Goal: Task Accomplishment & Management: Manage account settings

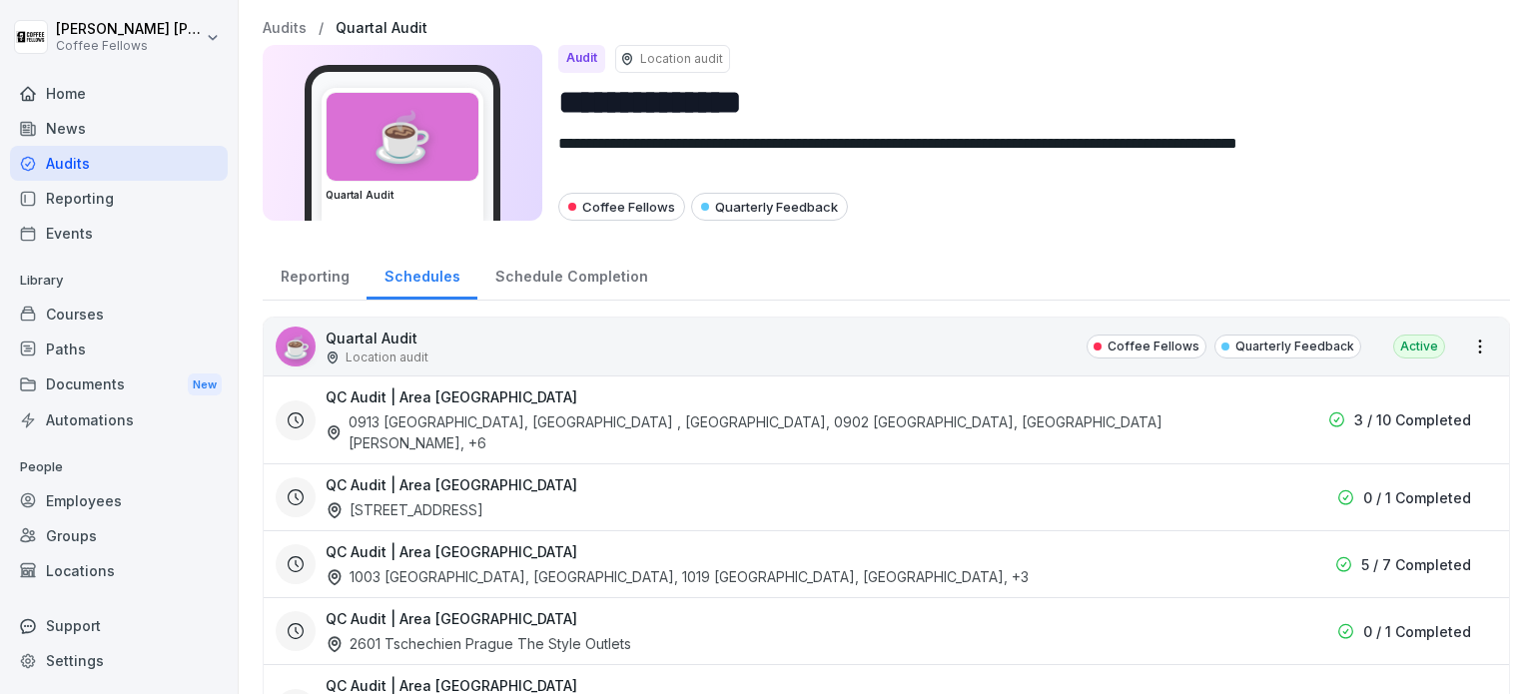
click at [64, 171] on div "Audits" at bounding box center [119, 163] width 218 height 35
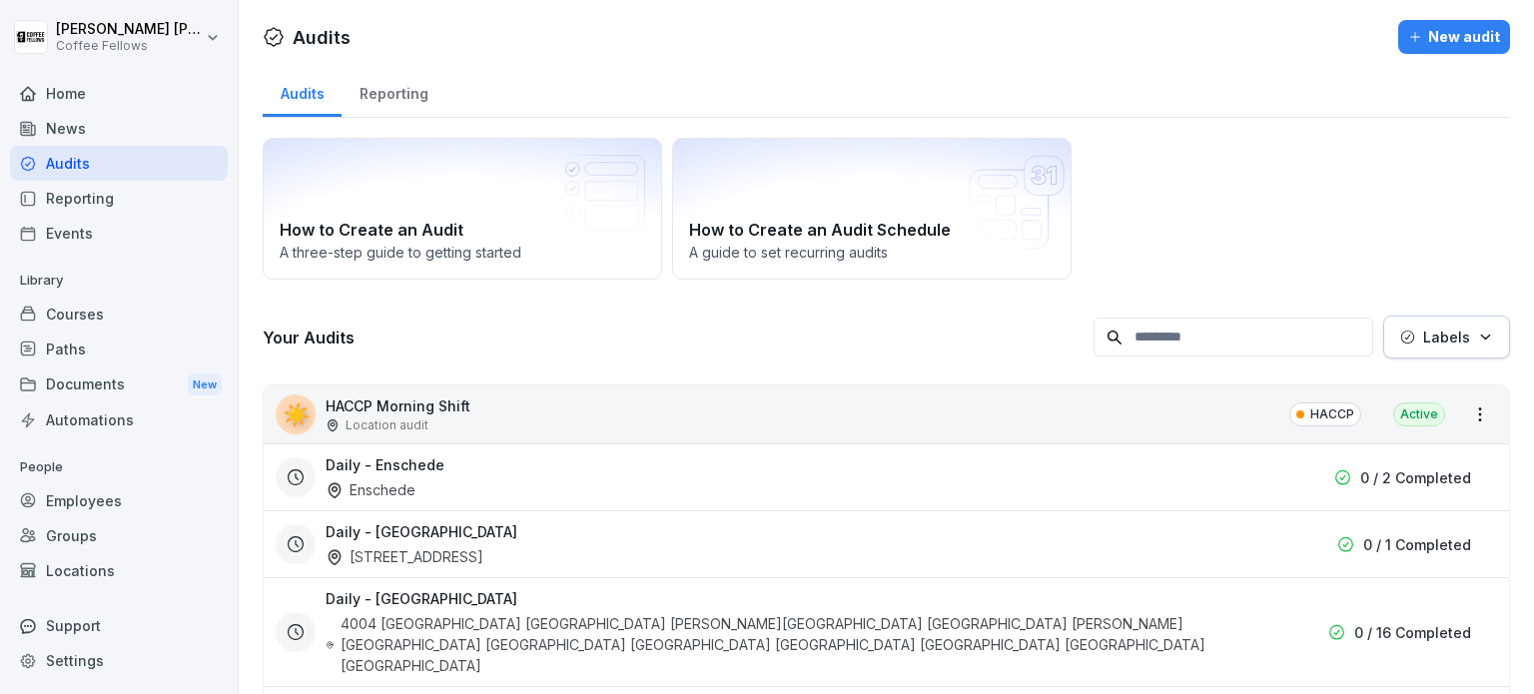
click at [121, 97] on div "Home" at bounding box center [119, 93] width 218 height 35
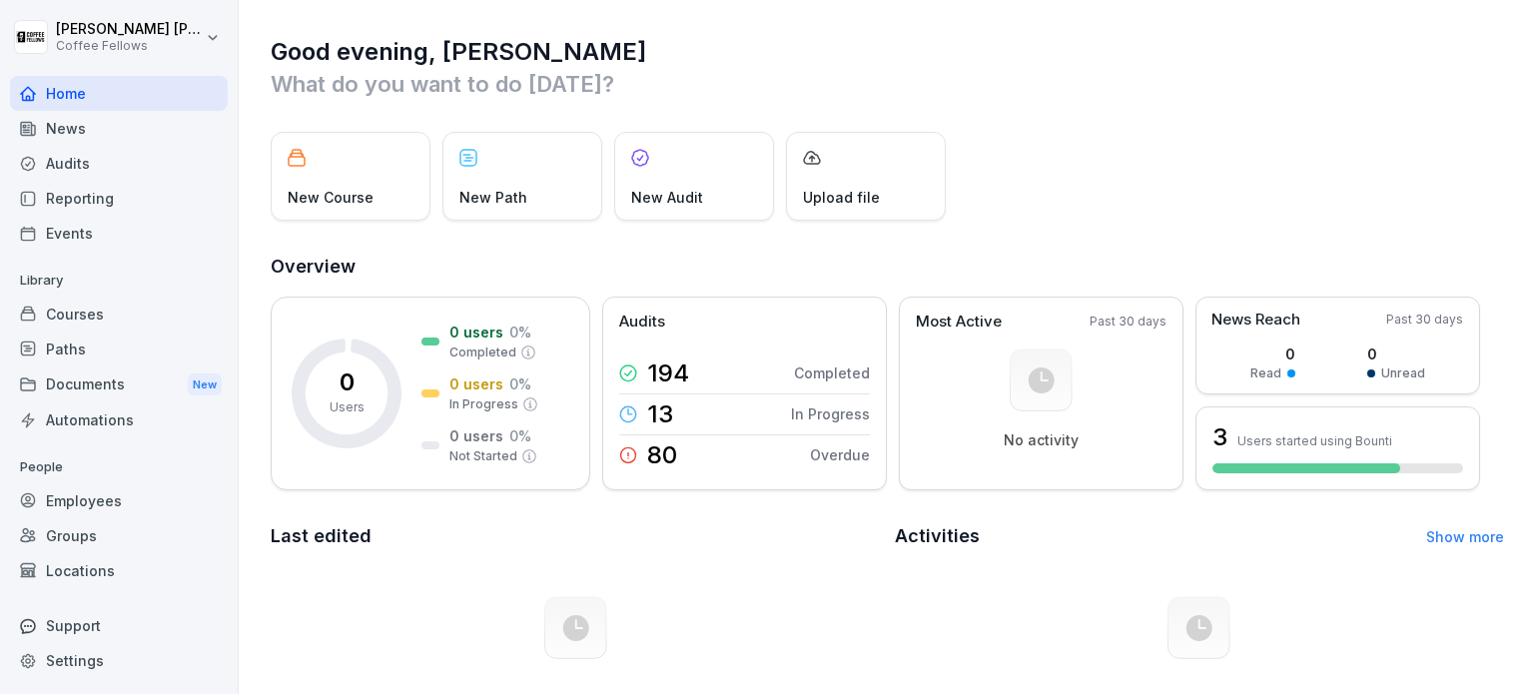
click at [102, 90] on div "Home" at bounding box center [119, 93] width 218 height 35
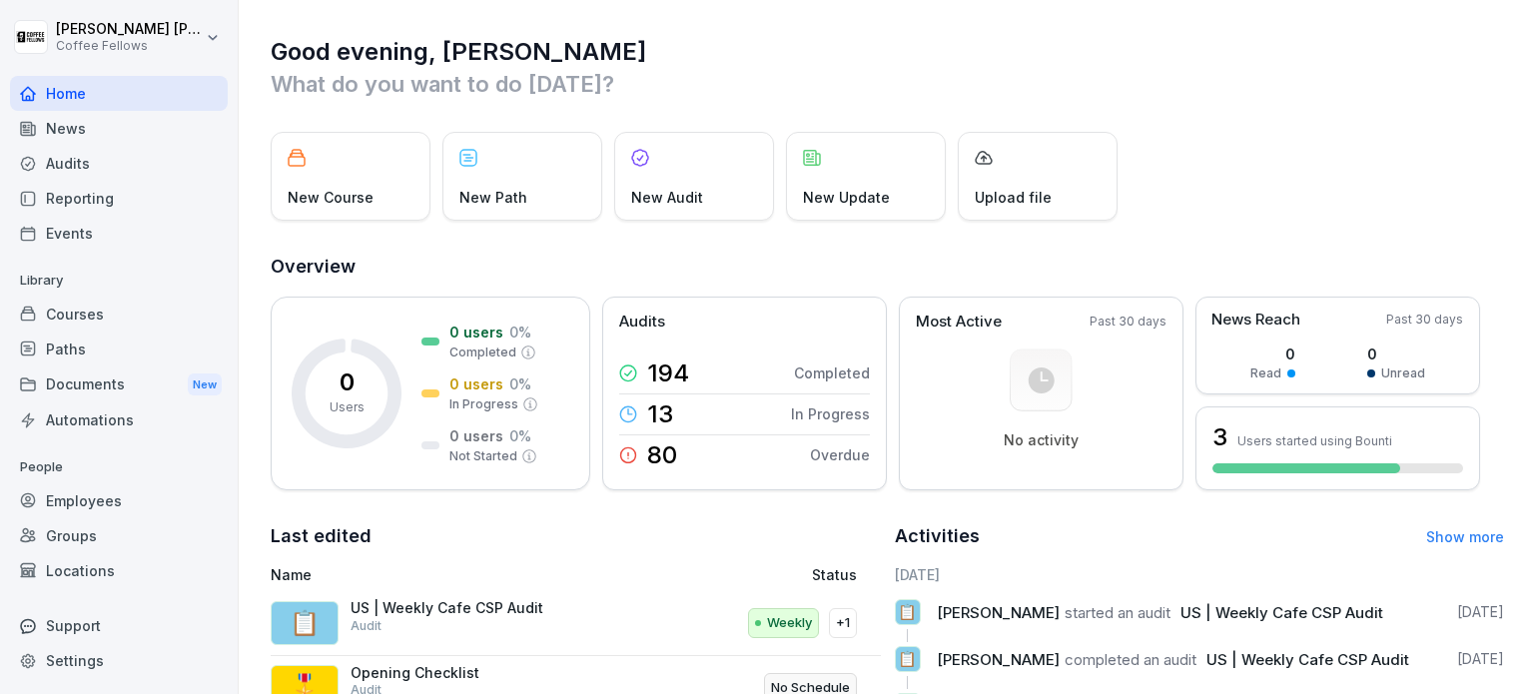
click at [83, 132] on div "News" at bounding box center [119, 128] width 218 height 35
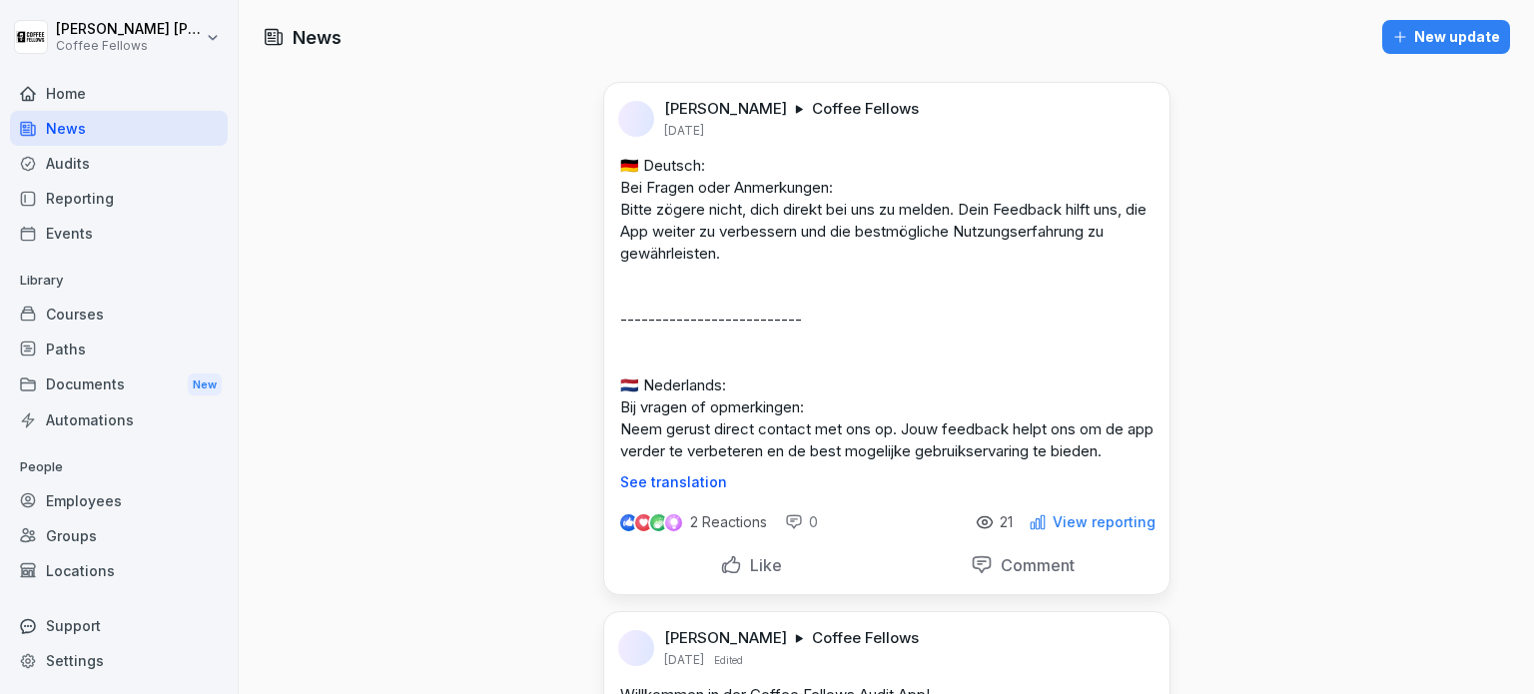
click at [214, 40] on html "[PERSON_NAME] Coffee Fellows Home News Audits Reporting Events Library Courses …" at bounding box center [767, 347] width 1534 height 694
click at [118, 171] on html "[PERSON_NAME] Coffee Fellows Home News Audits Reporting Events Library Courses …" at bounding box center [767, 347] width 1534 height 694
click at [97, 170] on div "Audits" at bounding box center [119, 163] width 218 height 35
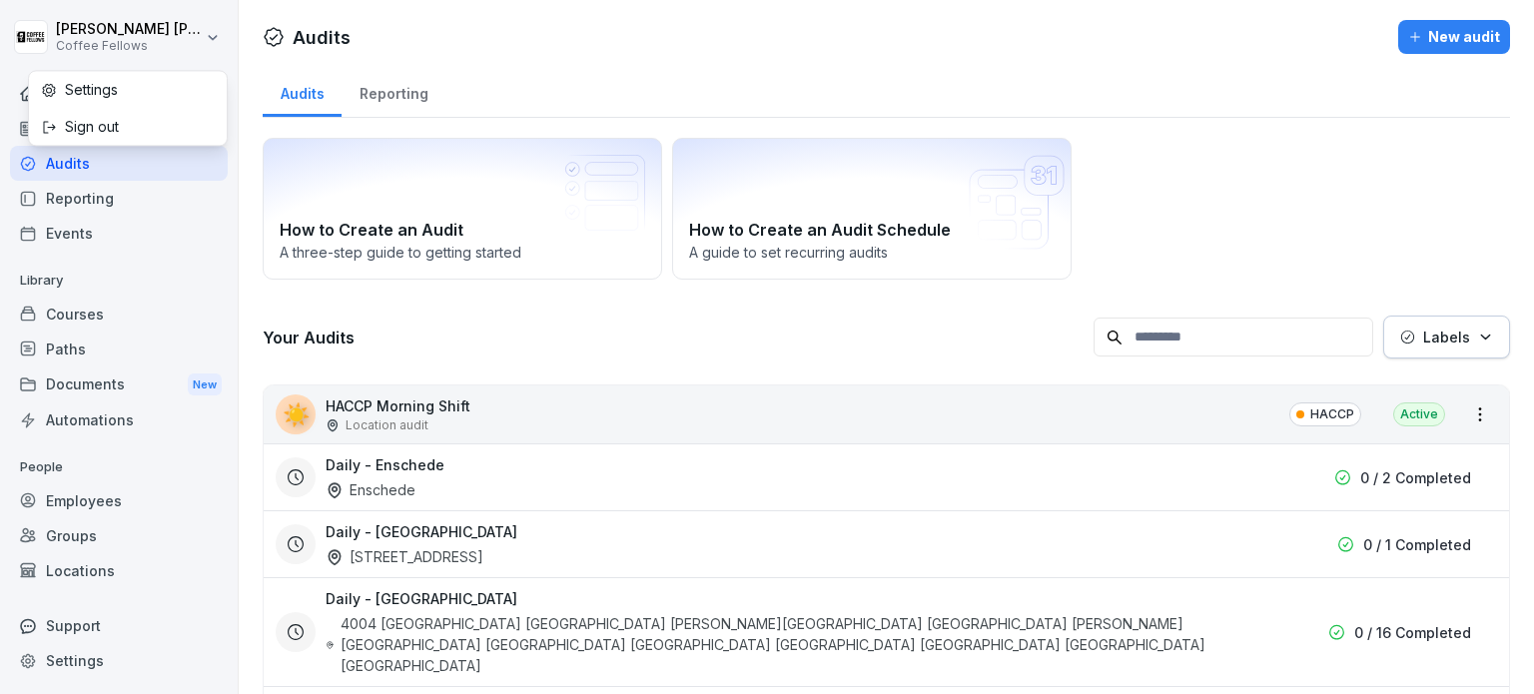
click at [164, 40] on html "[PERSON_NAME] Coffee Fellows Home News Audits Reporting Events Library Courses …" at bounding box center [767, 347] width 1534 height 694
click at [204, 31] on html "[PERSON_NAME] Coffee Fellows Home News Audits Reporting Events Library Courses …" at bounding box center [767, 347] width 1534 height 694
click at [536, 93] on div "Audits Reporting" at bounding box center [886, 92] width 1247 height 52
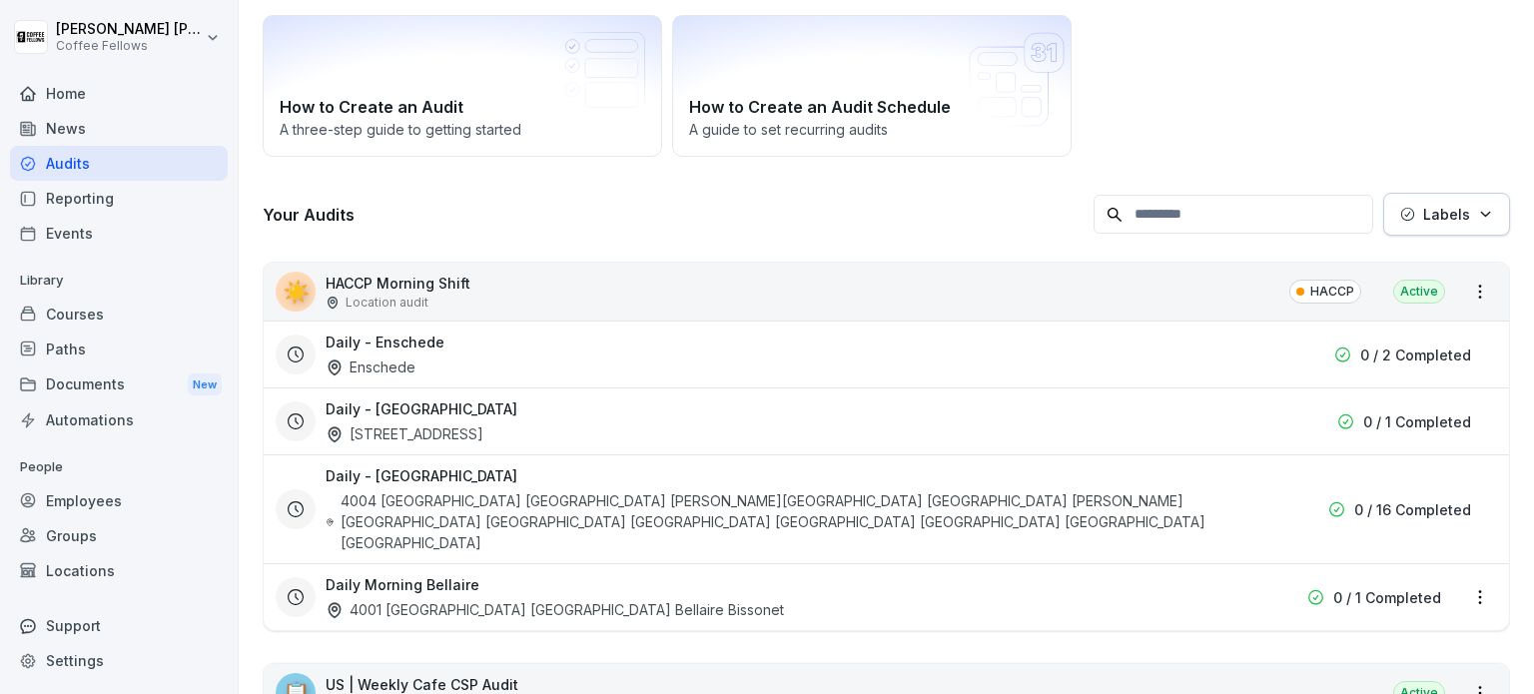
scroll to position [300, 0]
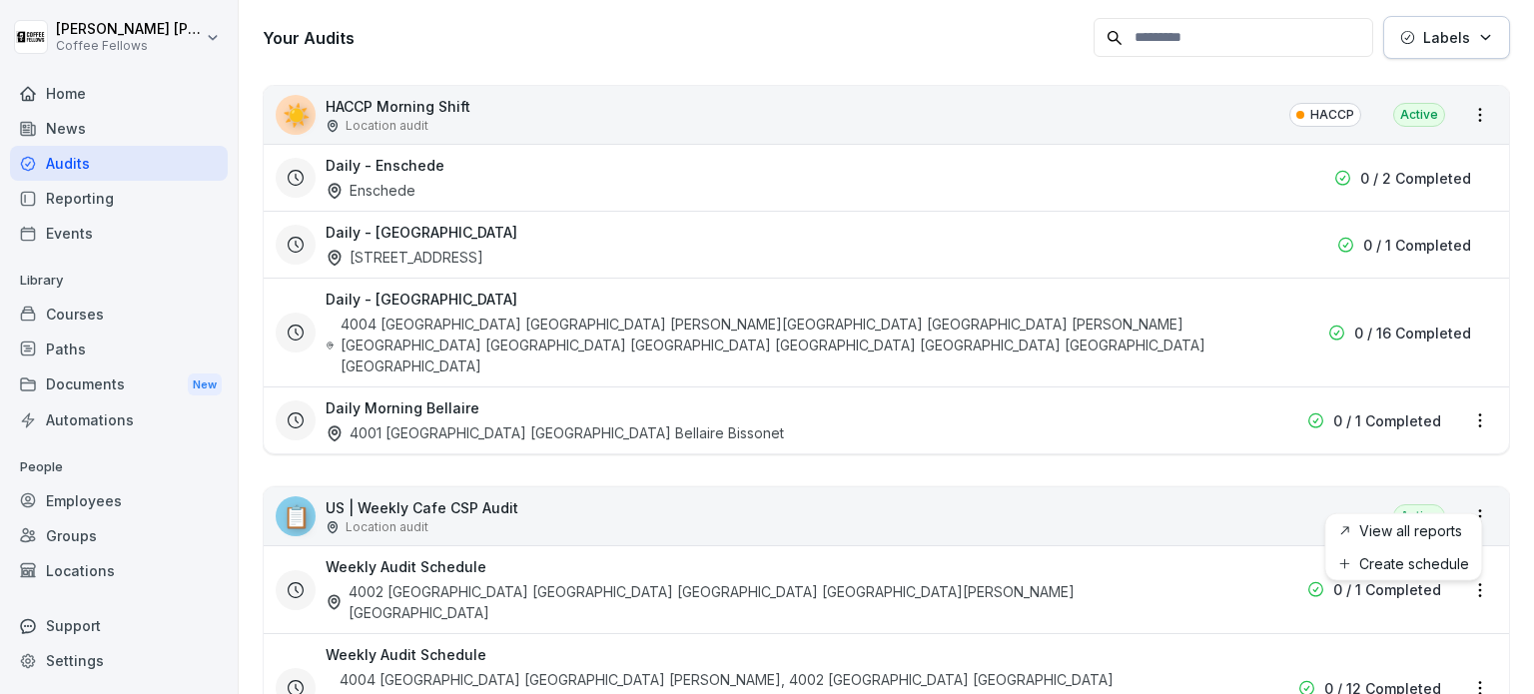
click at [1465, 495] on html "[PERSON_NAME] Coffee Fellows Home News Audits Reporting Events Library Courses …" at bounding box center [767, 347] width 1534 height 694
click at [491, 497] on p "US | Weekly Cafe CSP Audit" at bounding box center [422, 507] width 193 height 21
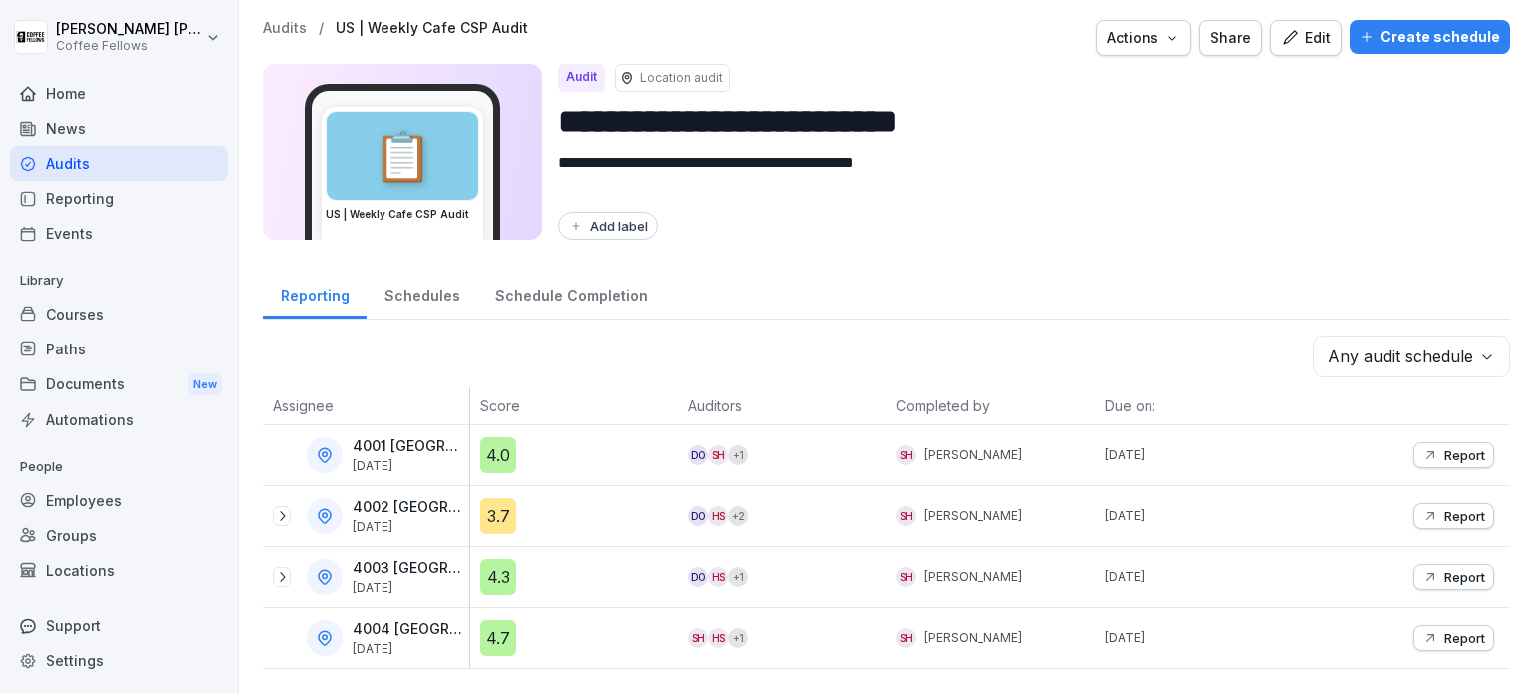
scroll to position [7, 0]
click at [1186, 35] on button "Actions" at bounding box center [1143, 38] width 96 height 36
click at [1384, 27] on div "Create schedule" at bounding box center [1430, 37] width 140 height 22
click at [1170, 243] on div "**********" at bounding box center [886, 136] width 1247 height 232
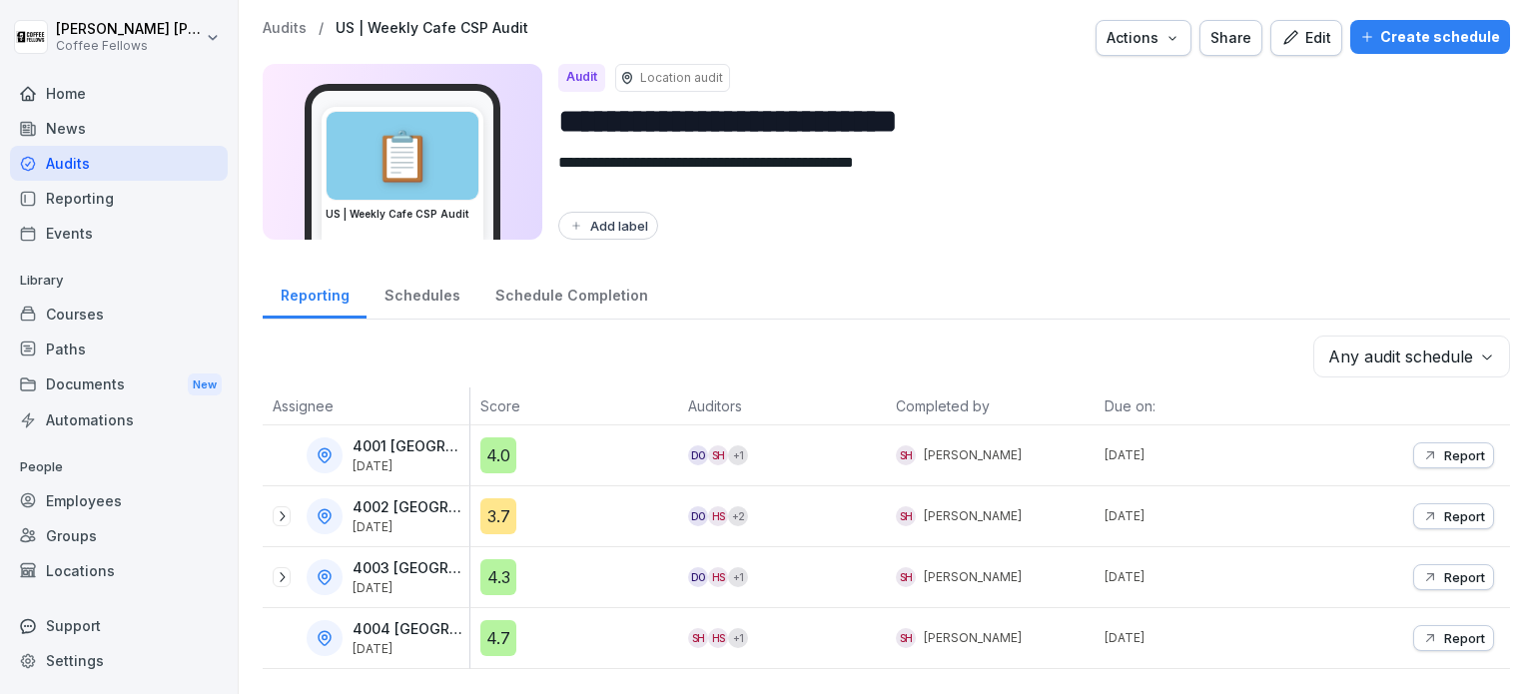
click at [415, 295] on div "Schedules" at bounding box center [421, 293] width 111 height 51
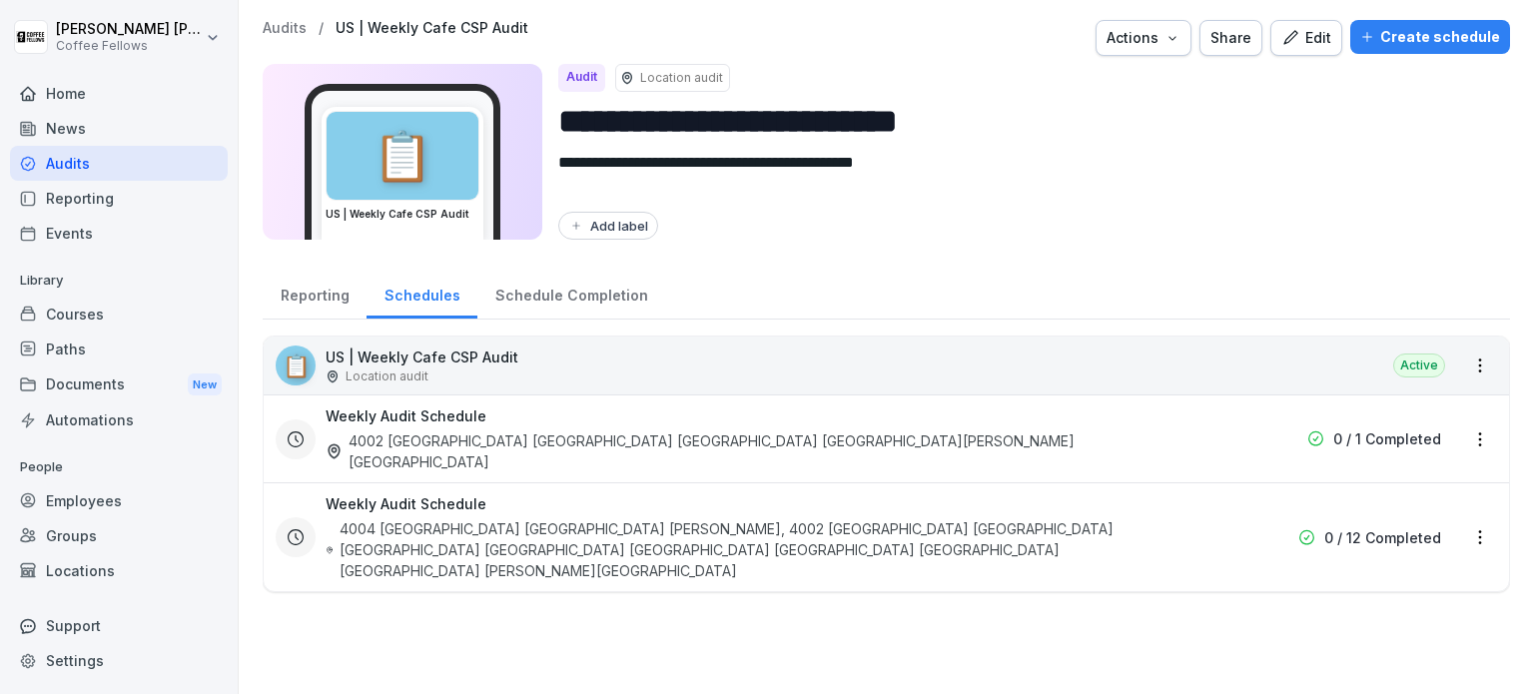
click at [1466, 367] on html "**********" at bounding box center [767, 347] width 1534 height 694
drag, startPoint x: 1466, startPoint y: 367, endPoint x: 1344, endPoint y: 355, distance: 122.5
click at [1466, 367] on html "**********" at bounding box center [767, 347] width 1534 height 694
click at [570, 291] on div "Schedule Completion" at bounding box center [571, 293] width 188 height 51
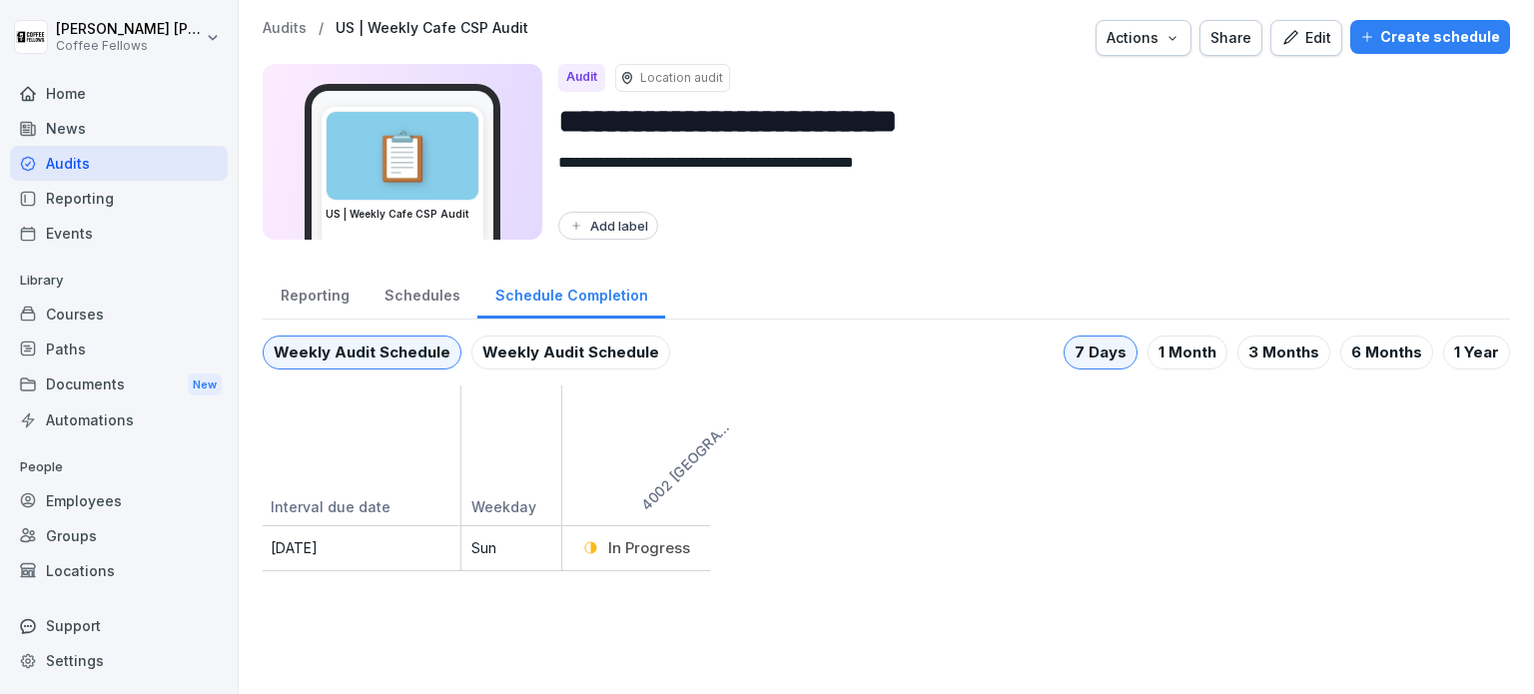
click at [431, 299] on div "Schedules" at bounding box center [421, 293] width 111 height 51
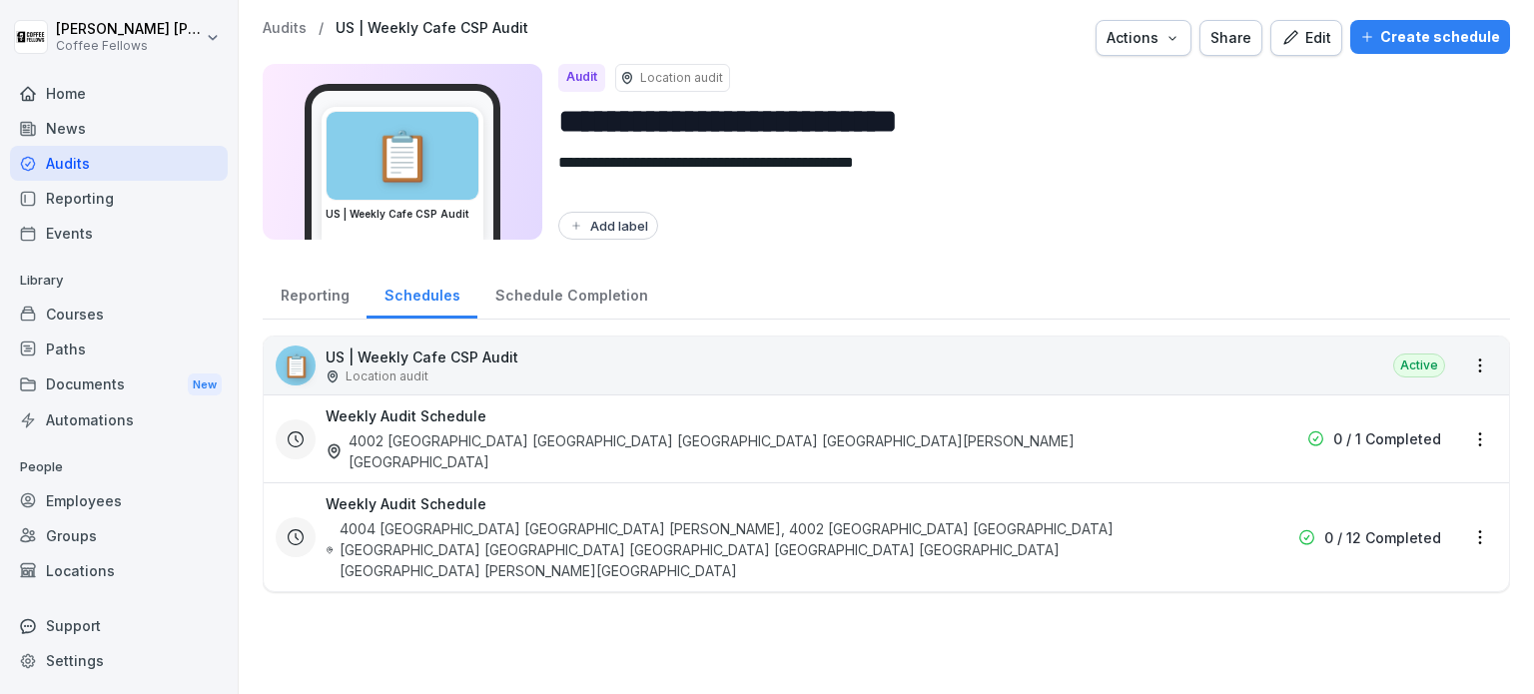
click at [311, 311] on div "Reporting" at bounding box center [315, 293] width 104 height 51
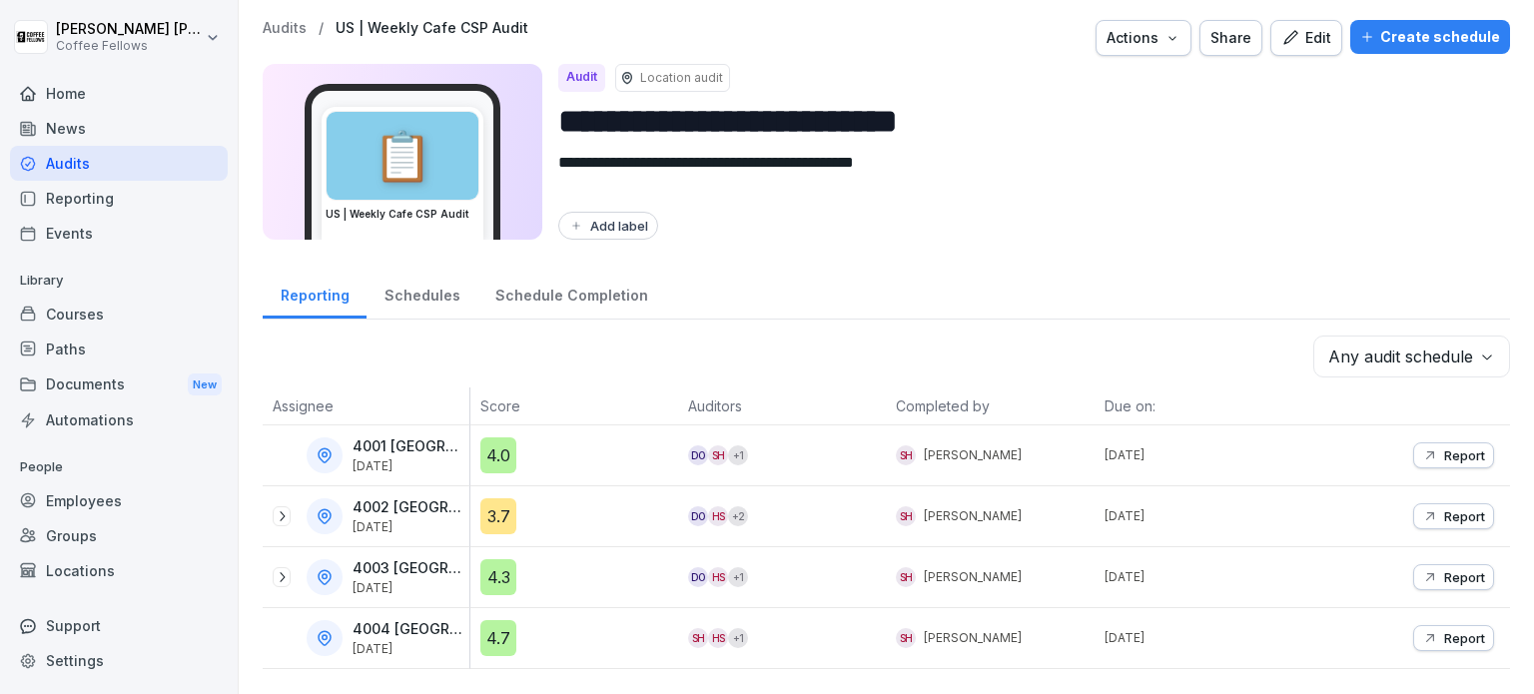
click at [403, 299] on div "Schedules" at bounding box center [421, 293] width 111 height 51
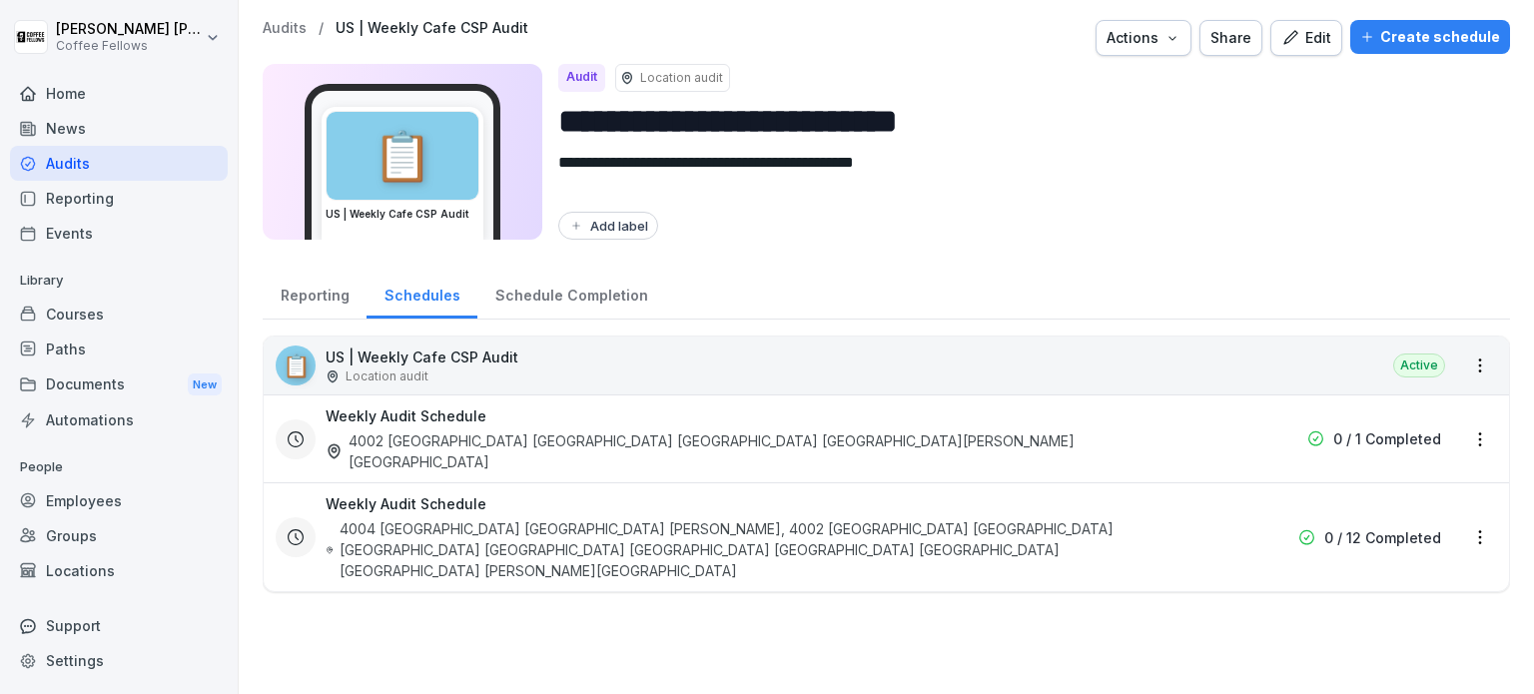
click at [611, 304] on div "Schedule Completion" at bounding box center [571, 293] width 188 height 51
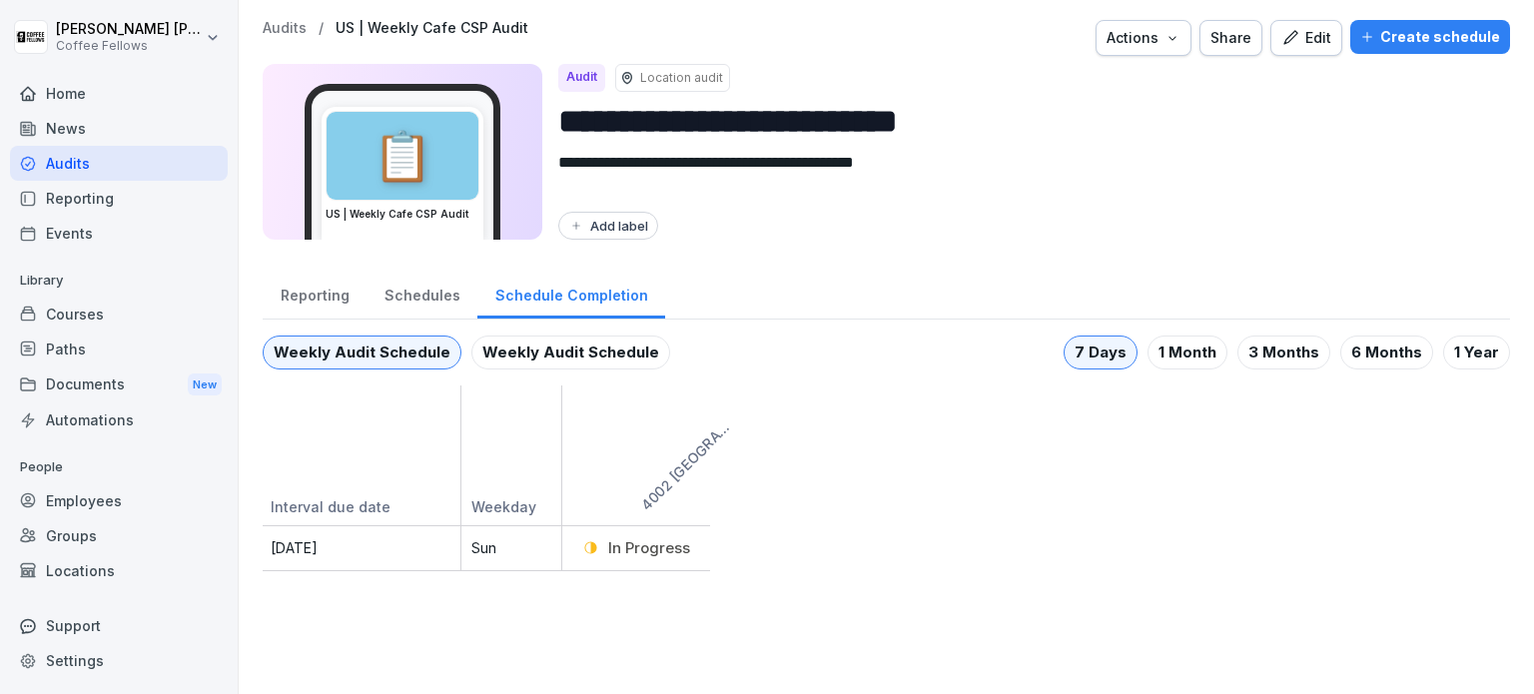
click at [412, 297] on div "Schedules" at bounding box center [421, 293] width 111 height 51
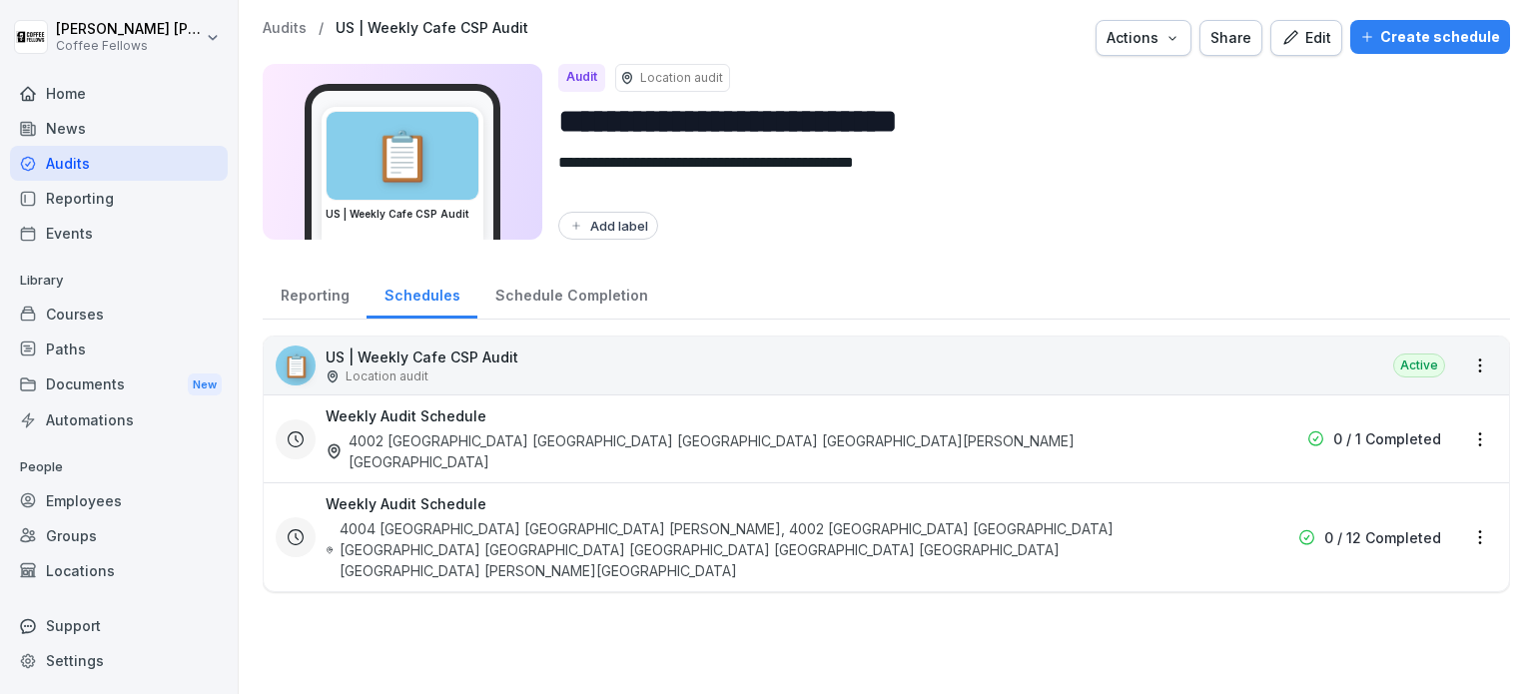
click at [1468, 366] on html "**********" at bounding box center [767, 347] width 1534 height 694
click at [400, 356] on html "**********" at bounding box center [767, 347] width 1534 height 694
click at [1311, 40] on div "Edit" at bounding box center [1306, 38] width 50 height 22
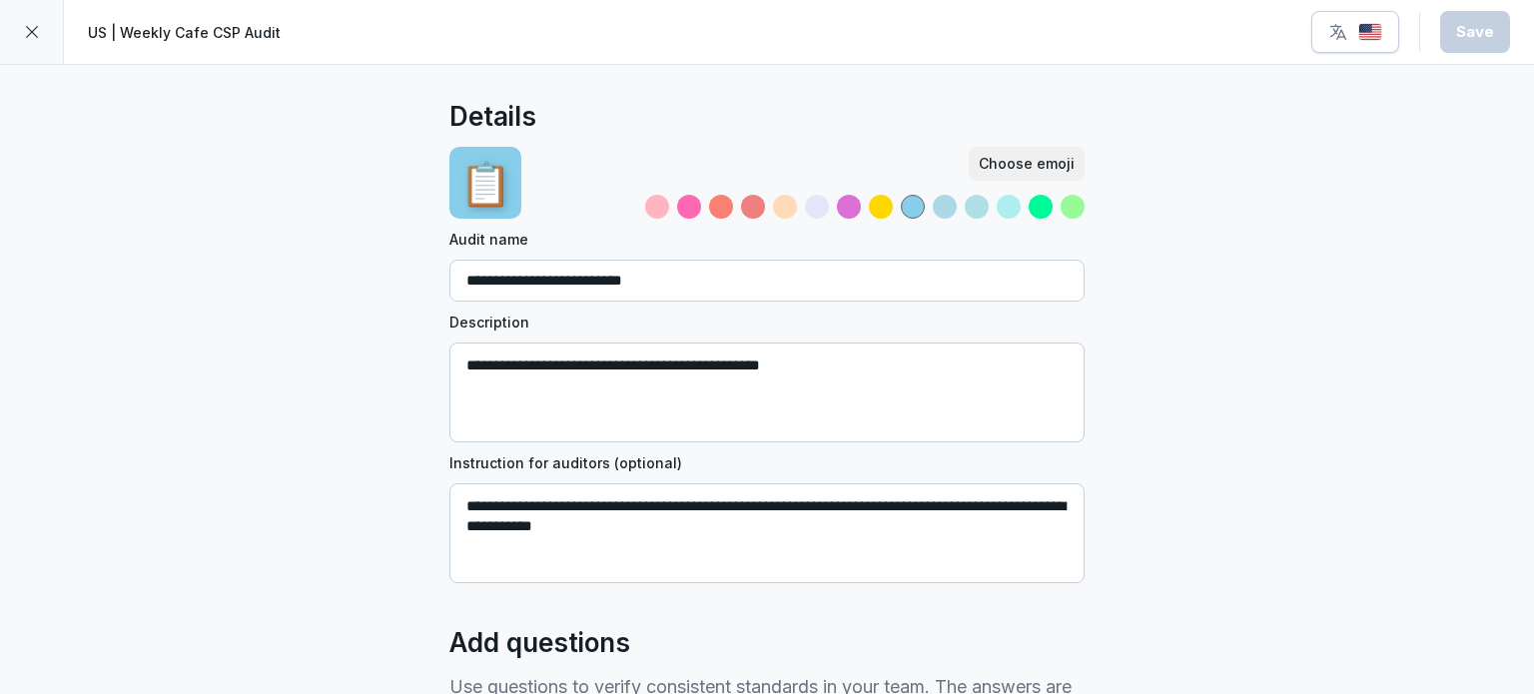
scroll to position [200, 0]
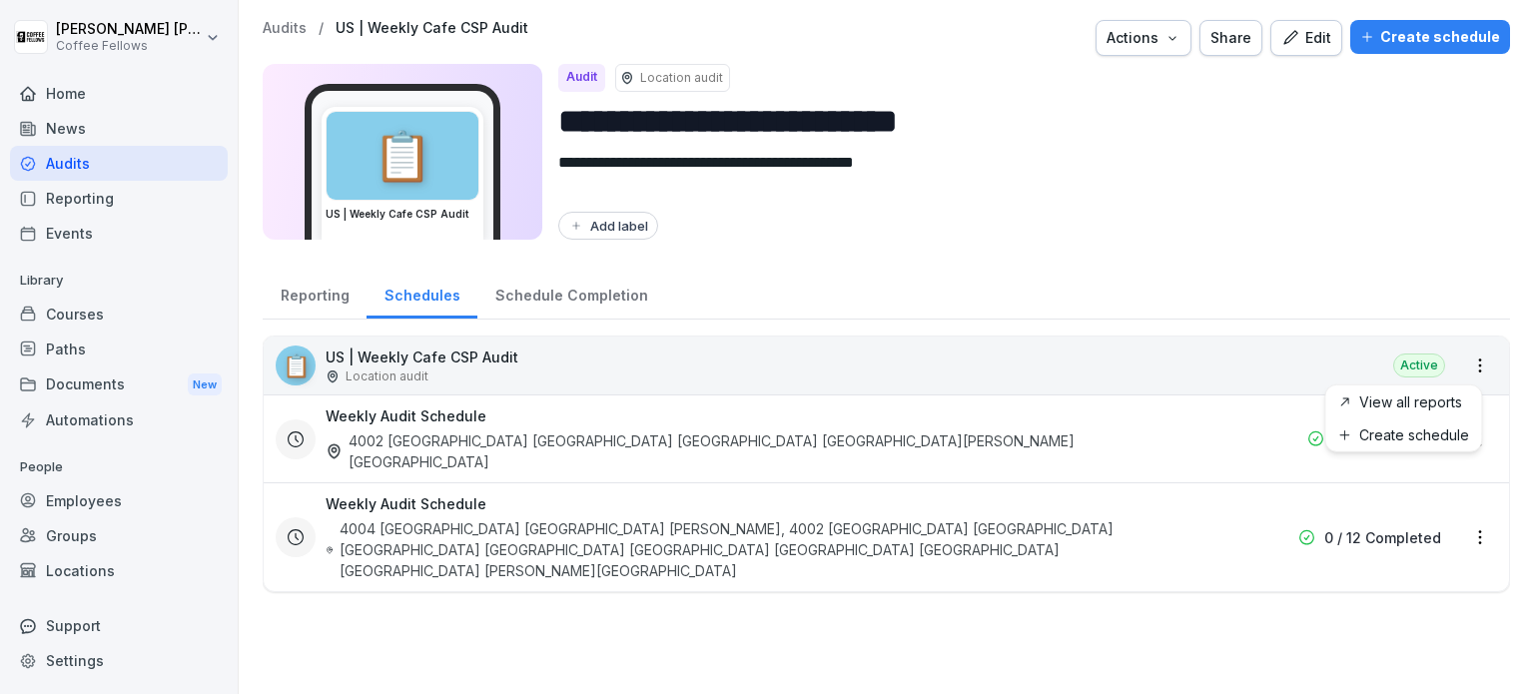
click at [1470, 359] on html "**********" at bounding box center [767, 347] width 1534 height 694
click at [0, 0] on link "Create schedule" at bounding box center [0, 0] width 0 height 0
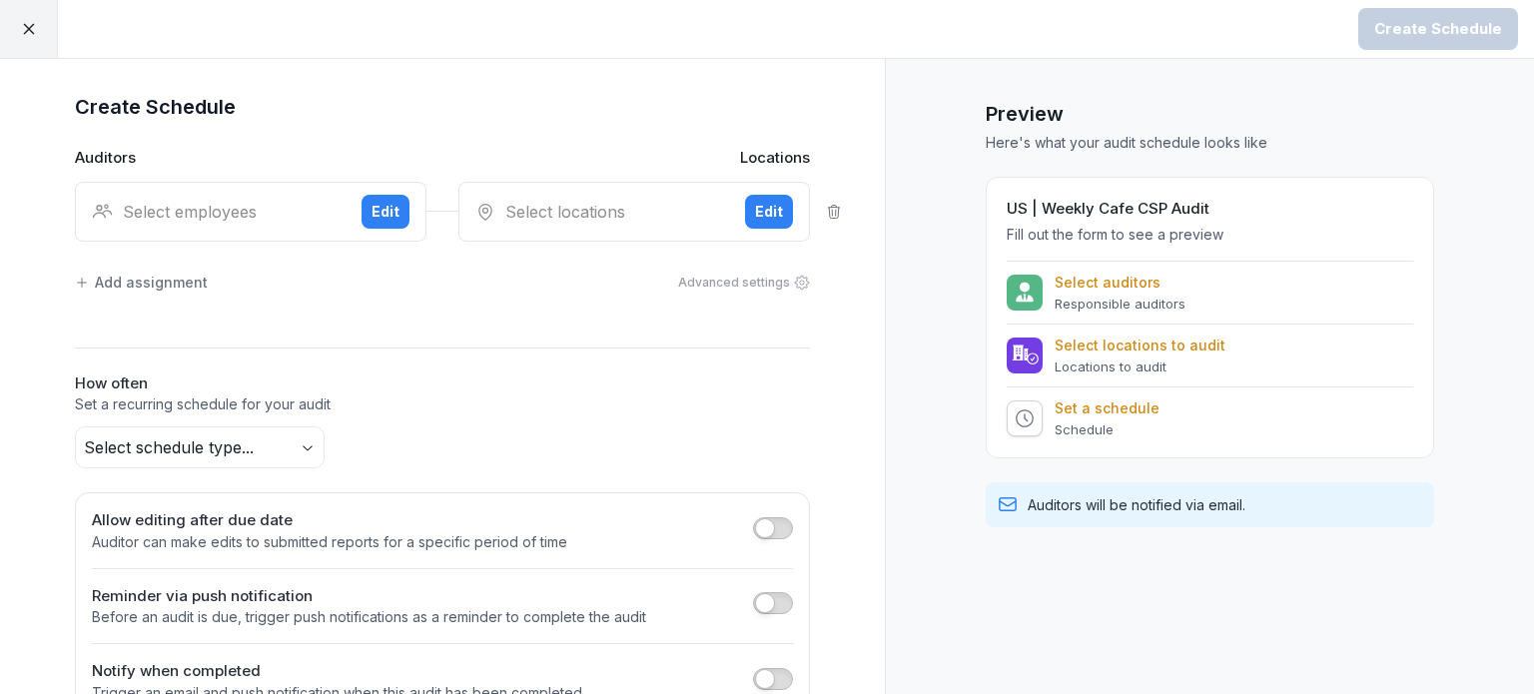
click at [363, 205] on button "Edit" at bounding box center [385, 212] width 48 height 34
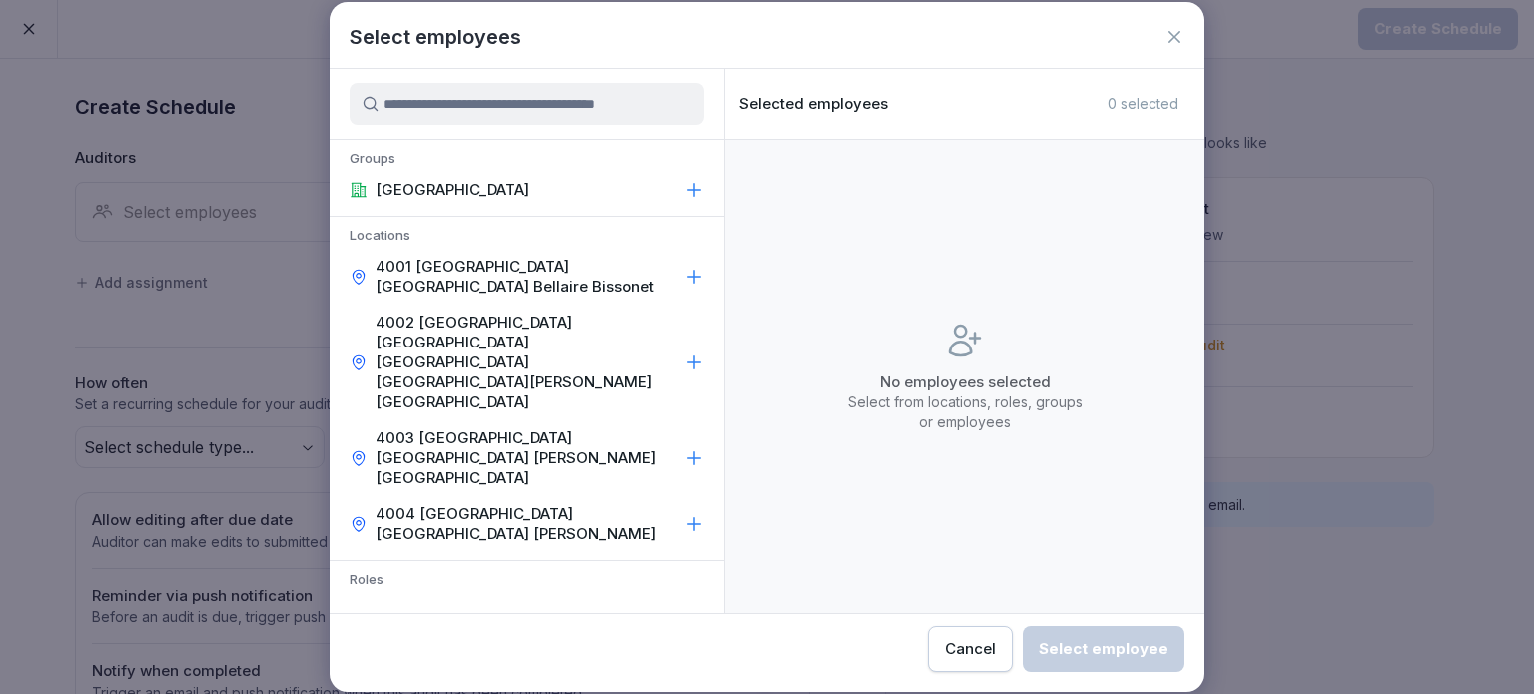
scroll to position [100, 0]
